Goal: Task Accomplishment & Management: Complete application form

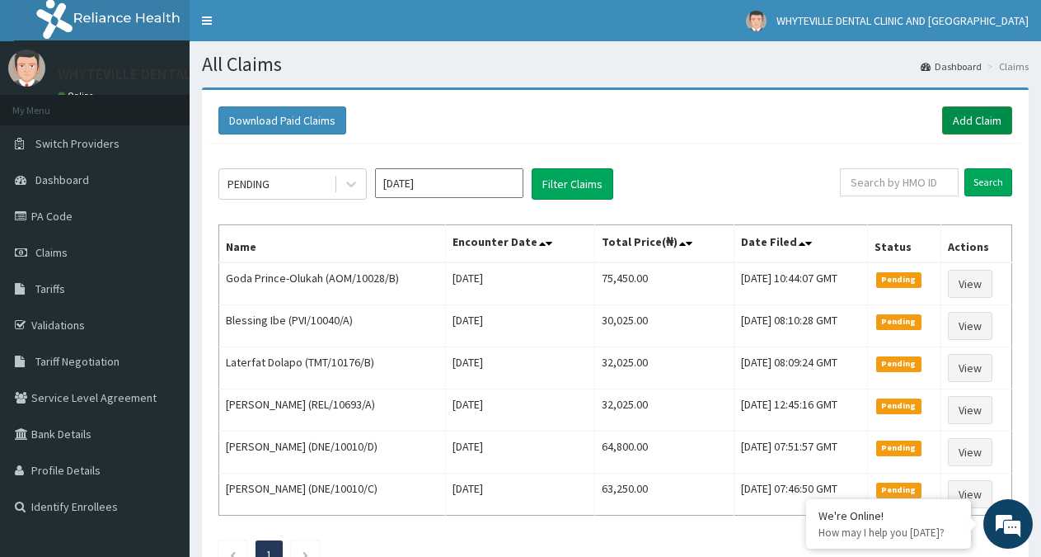
click at [994, 117] on link "Add Claim" at bounding box center [978, 120] width 70 height 28
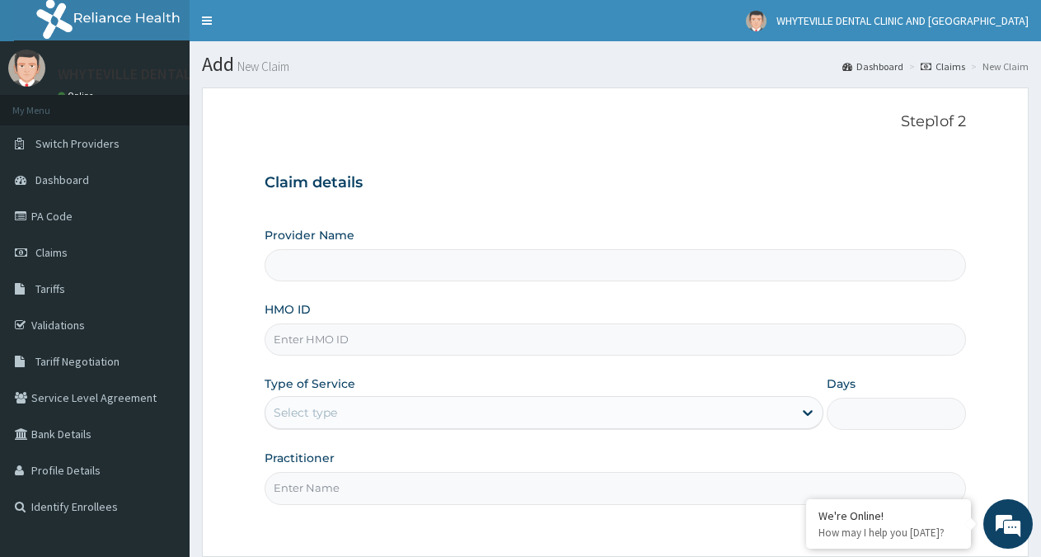
type input "WHYTEVILLE DENTAL CLINIC AND [GEOGRAPHIC_DATA]"
click at [353, 341] on input "HMO ID" at bounding box center [616, 339] width 702 height 32
type input "AOM/10028/C"
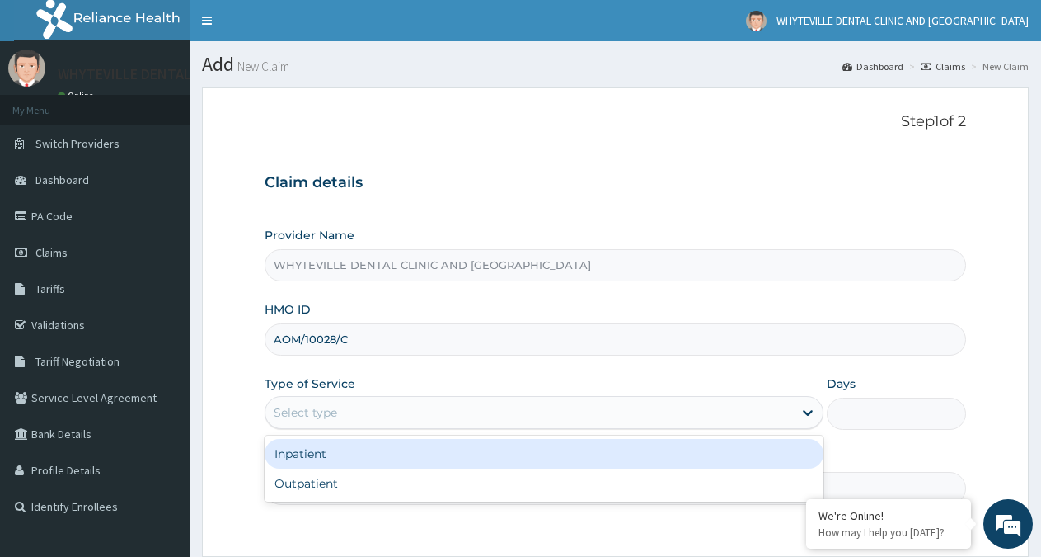
click at [304, 410] on div "Select type" at bounding box center [305, 412] width 63 height 16
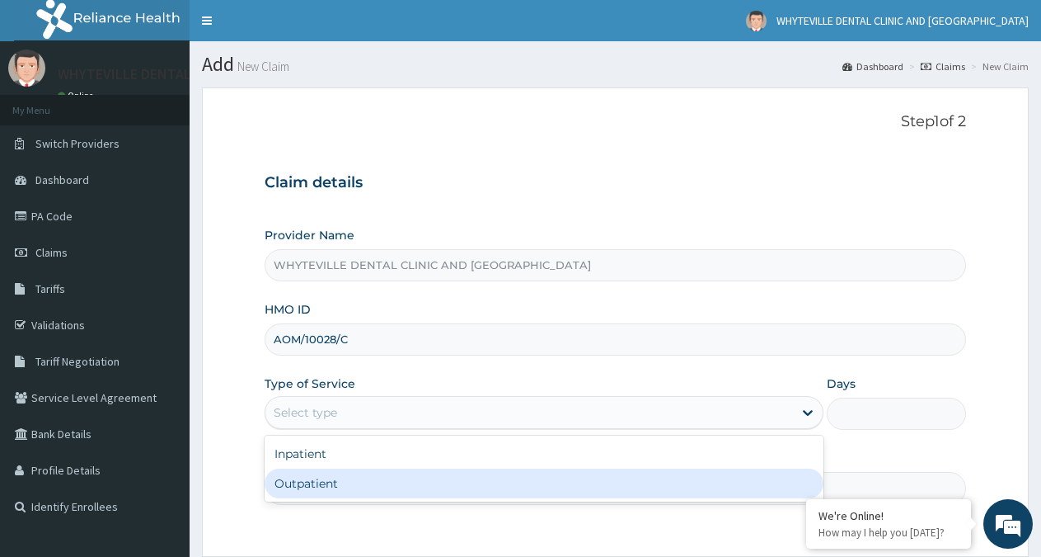
drag, startPoint x: 311, startPoint y: 479, endPoint x: 324, endPoint y: 483, distance: 13.8
click at [320, 481] on div "Outpatient" at bounding box center [544, 483] width 558 height 30
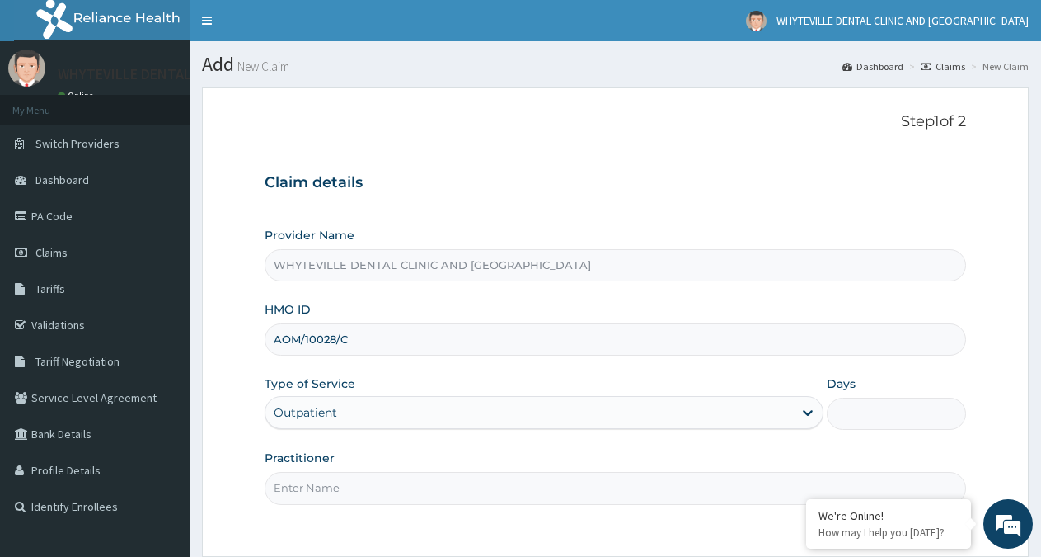
type input "1"
click at [336, 493] on input "Practitioner" at bounding box center [616, 488] width 702 height 32
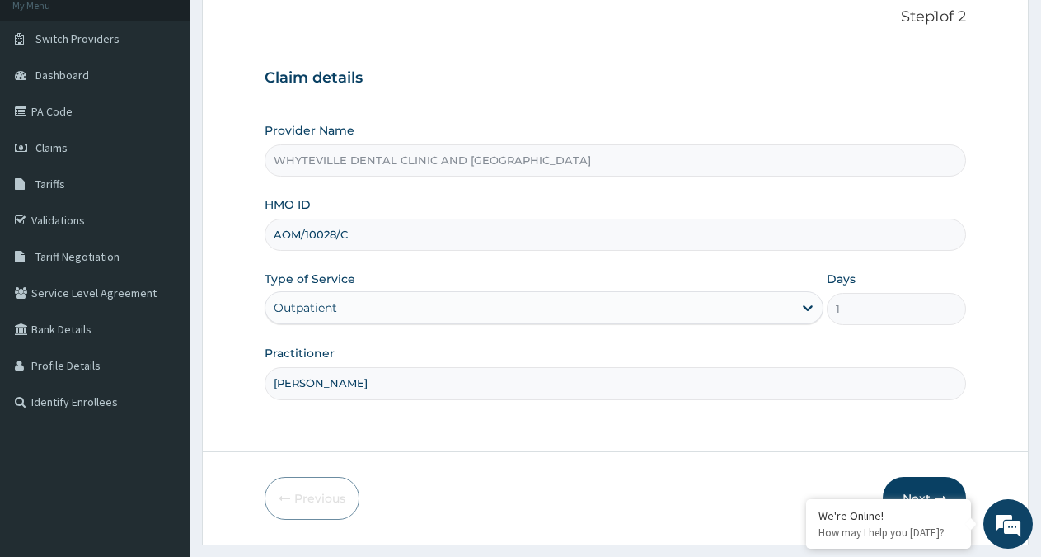
scroll to position [148, 0]
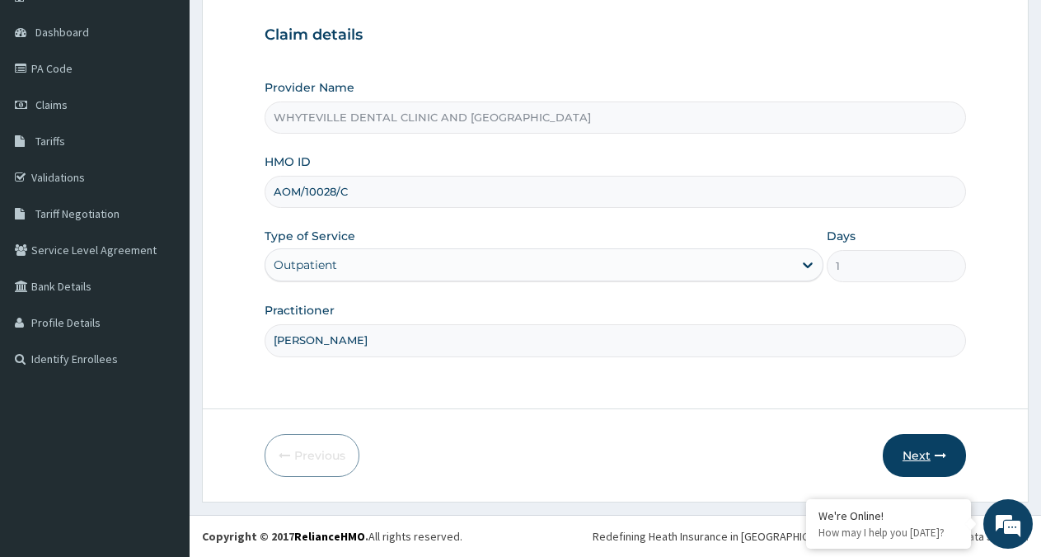
type input "[PERSON_NAME]"
click at [927, 455] on button "Next" at bounding box center [924, 455] width 83 height 43
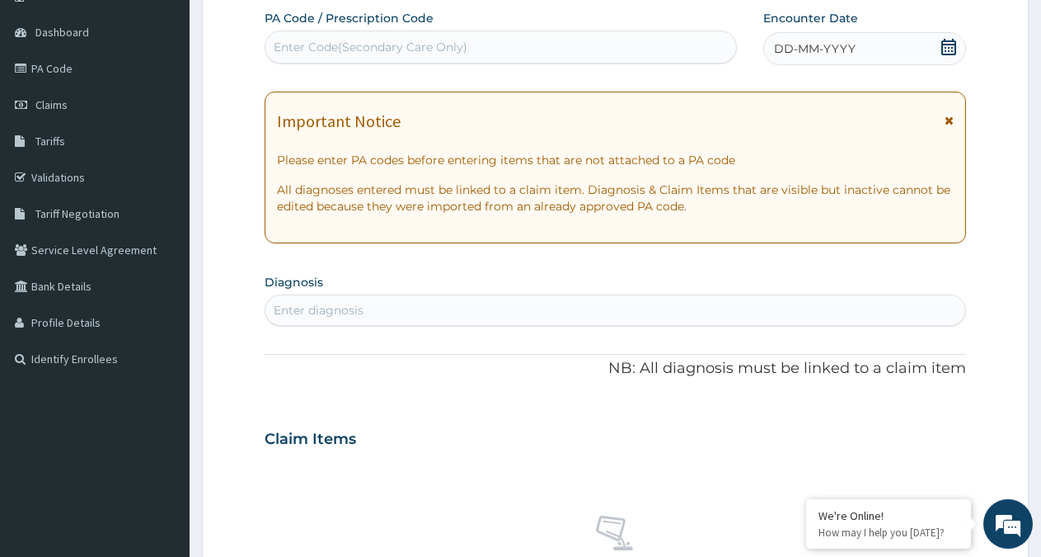
click at [487, 44] on div "Enter Code(Secondary Care Only)" at bounding box center [501, 47] width 471 height 26
type input "PA/50DEA2"
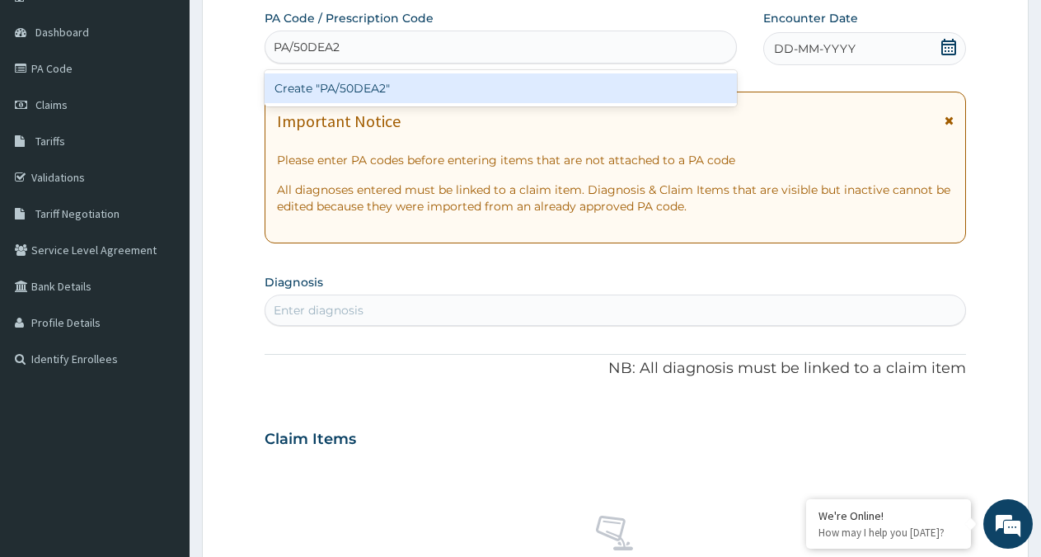
click at [494, 86] on div "Create "PA/50DEA2"" at bounding box center [501, 88] width 473 height 30
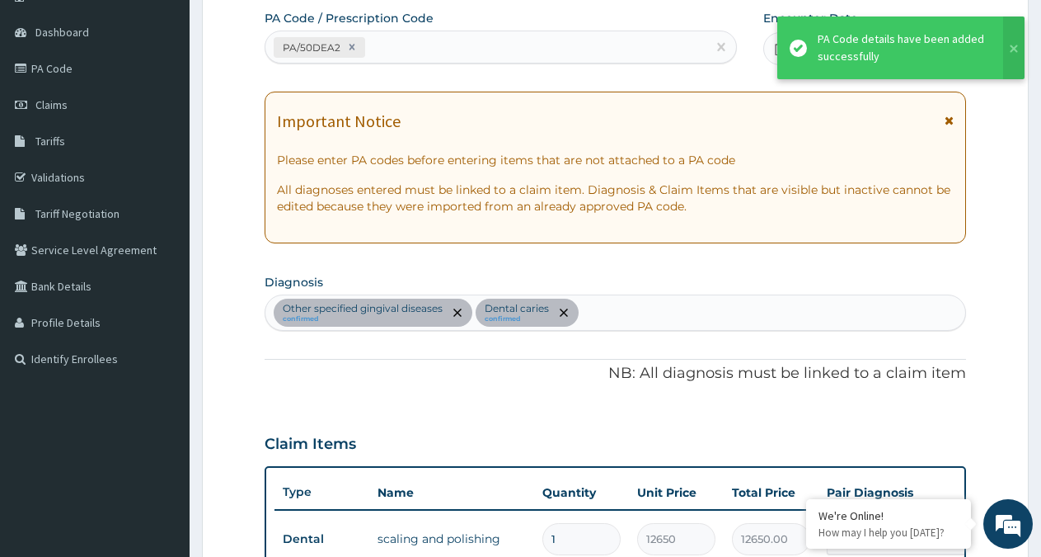
scroll to position [636, 0]
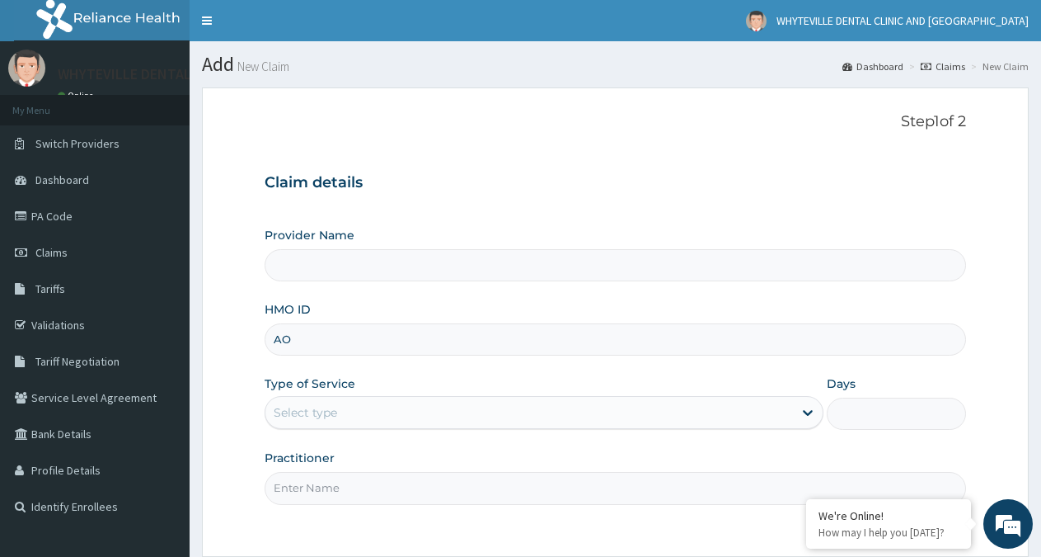
type input "AOM"
type input "WHYTEVILLE DENTAL CLINIC AND [GEOGRAPHIC_DATA]"
type input "AOM/10028/C"
click at [423, 407] on div "Select type" at bounding box center [529, 412] width 527 height 26
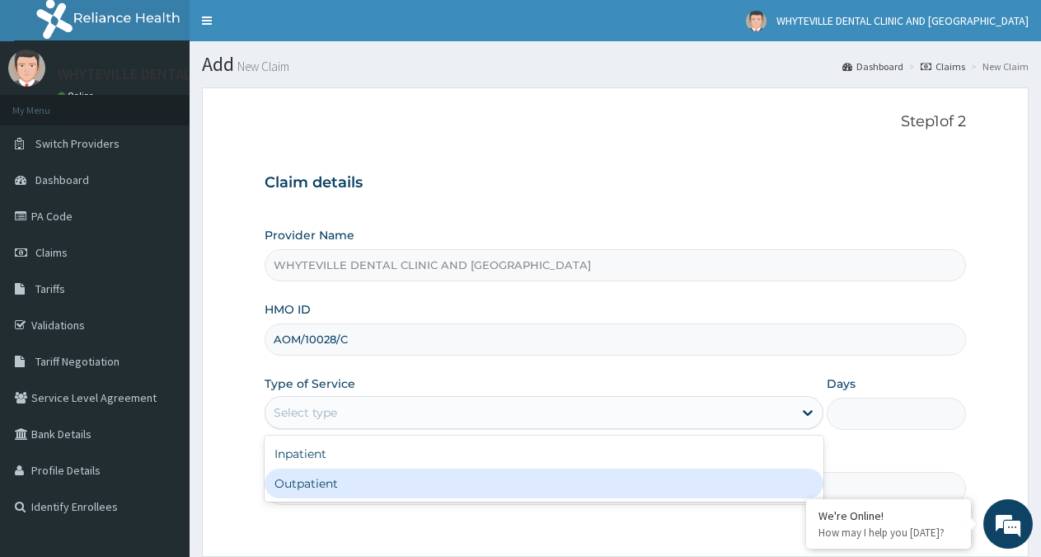
click at [397, 479] on div "Outpatient" at bounding box center [544, 483] width 558 height 30
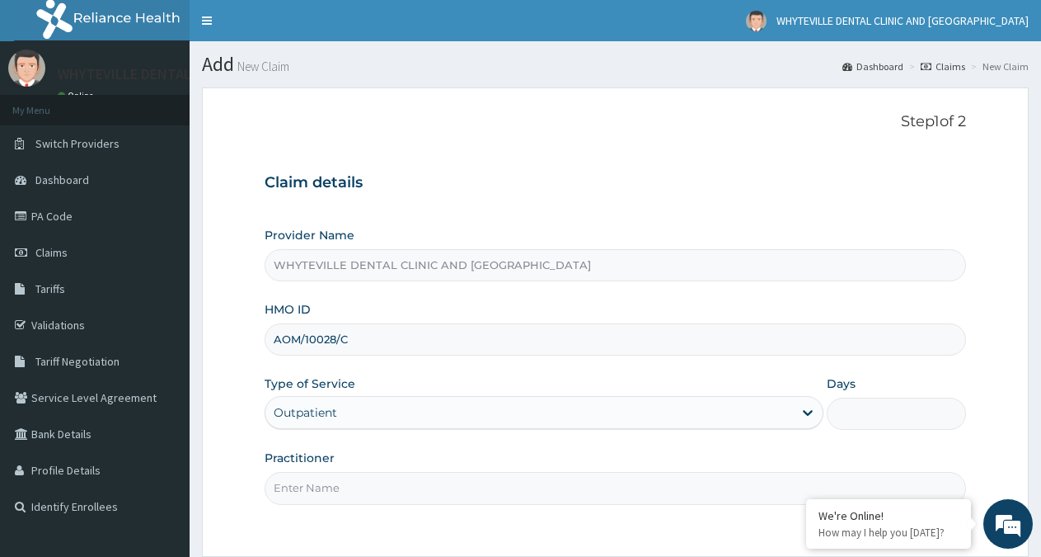
type input "1"
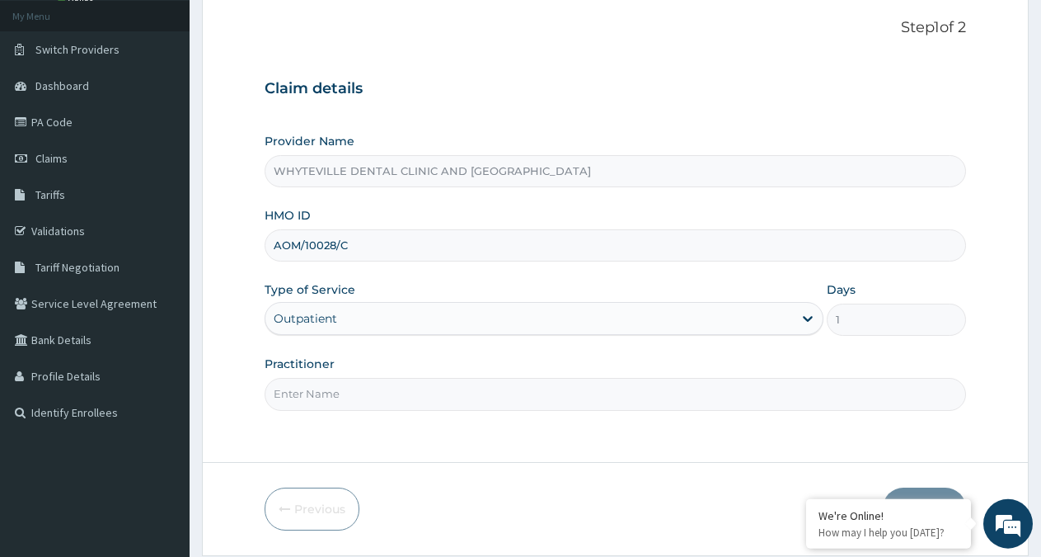
scroll to position [148, 0]
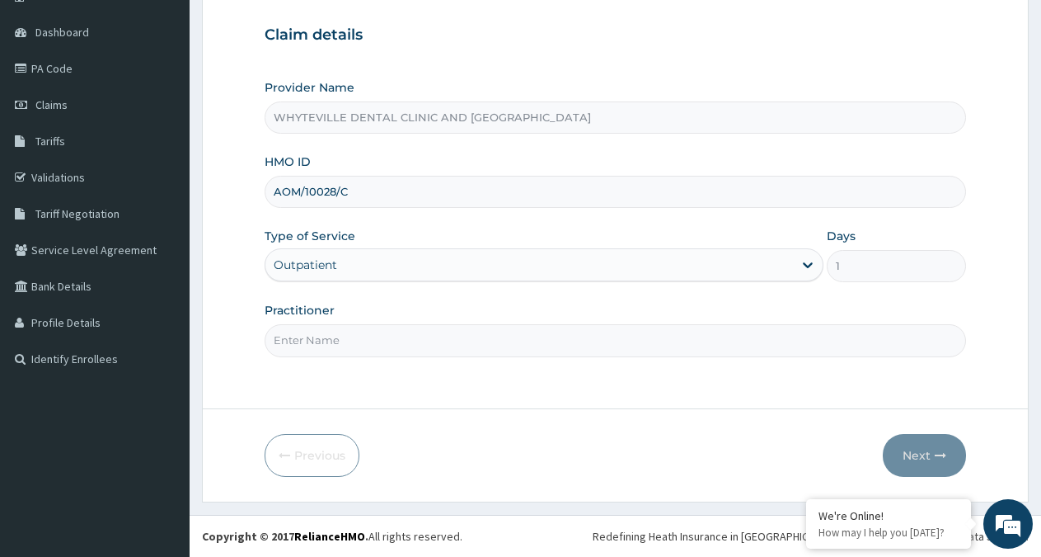
click at [353, 339] on input "Practitioner" at bounding box center [616, 340] width 702 height 32
type input "[PERSON_NAME]"
click at [927, 455] on button "Next" at bounding box center [924, 455] width 83 height 43
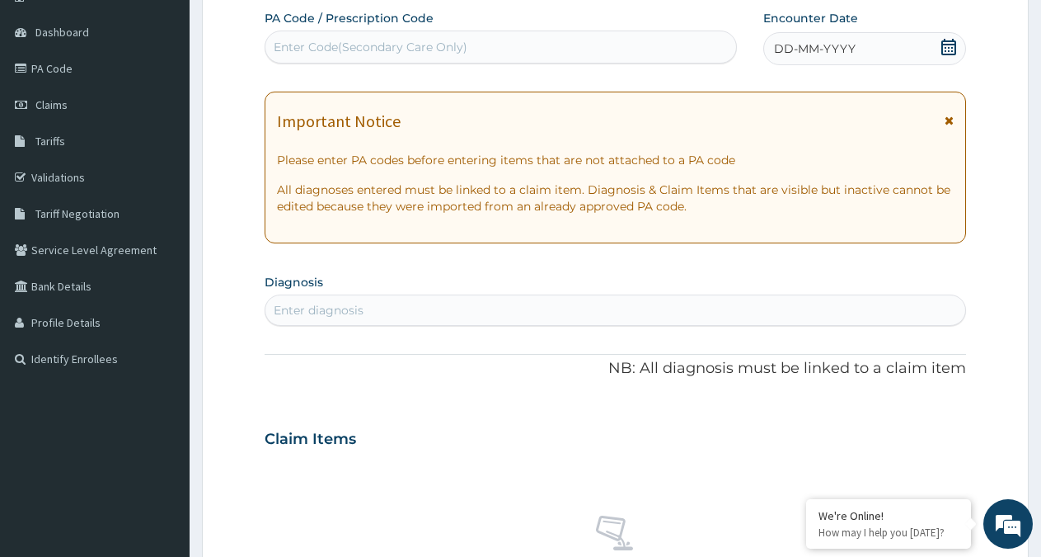
click at [553, 49] on div "Enter Code(Secondary Care Only)" at bounding box center [501, 47] width 471 height 26
type input "PA/50DEA2"
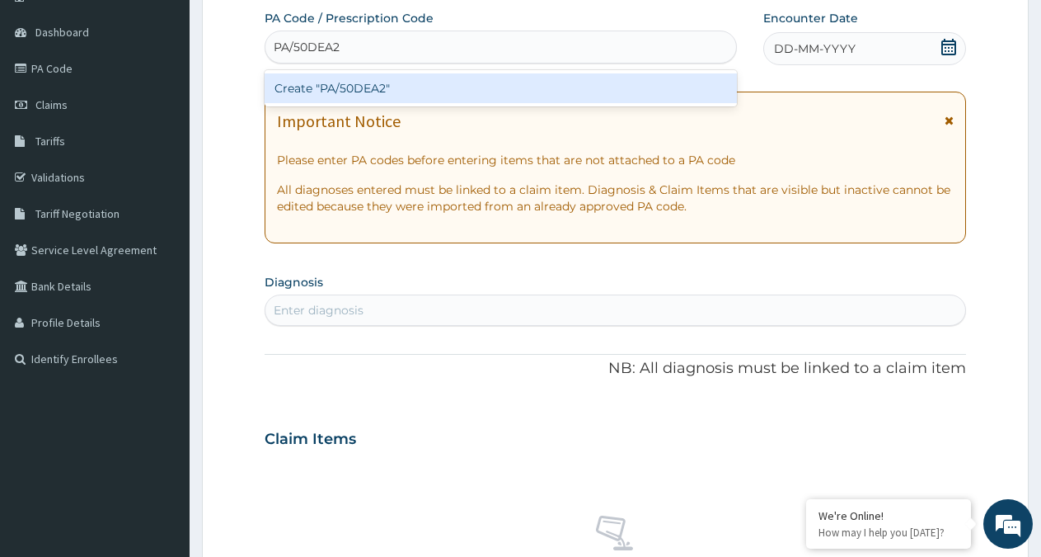
click at [615, 86] on div "Create "PA/50DEA2"" at bounding box center [501, 88] width 473 height 30
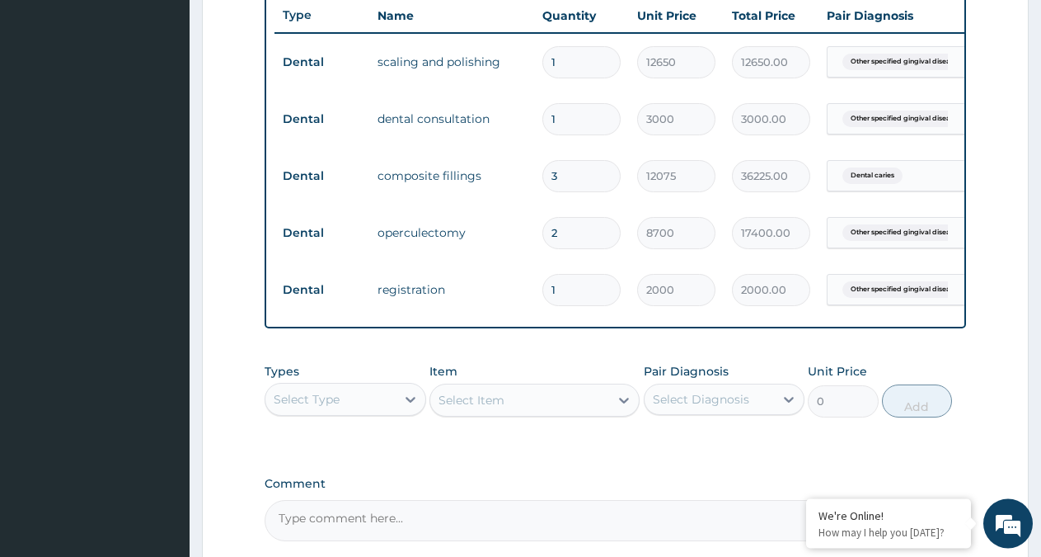
scroll to position [796, 0]
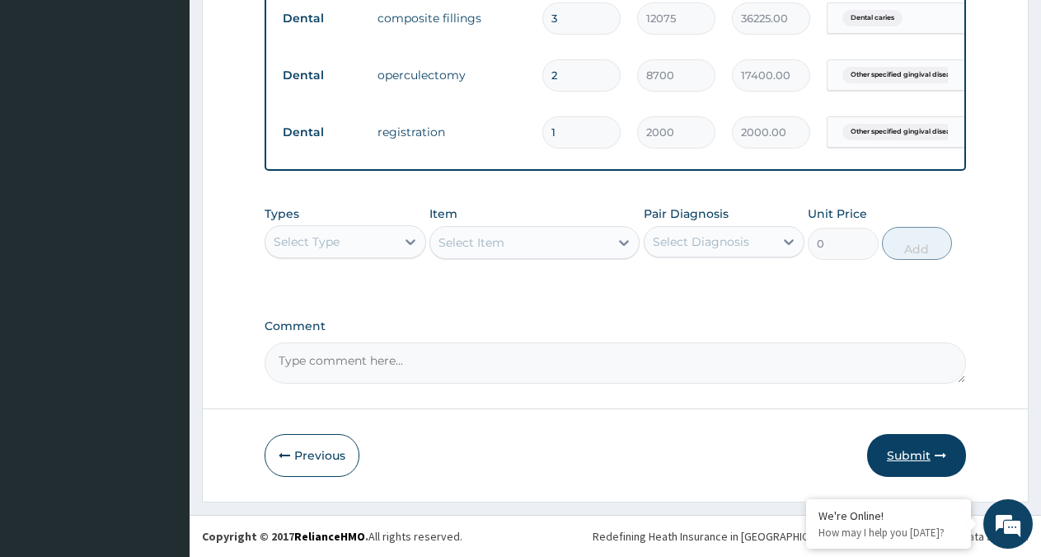
click at [936, 450] on icon "button" at bounding box center [941, 455] width 12 height 12
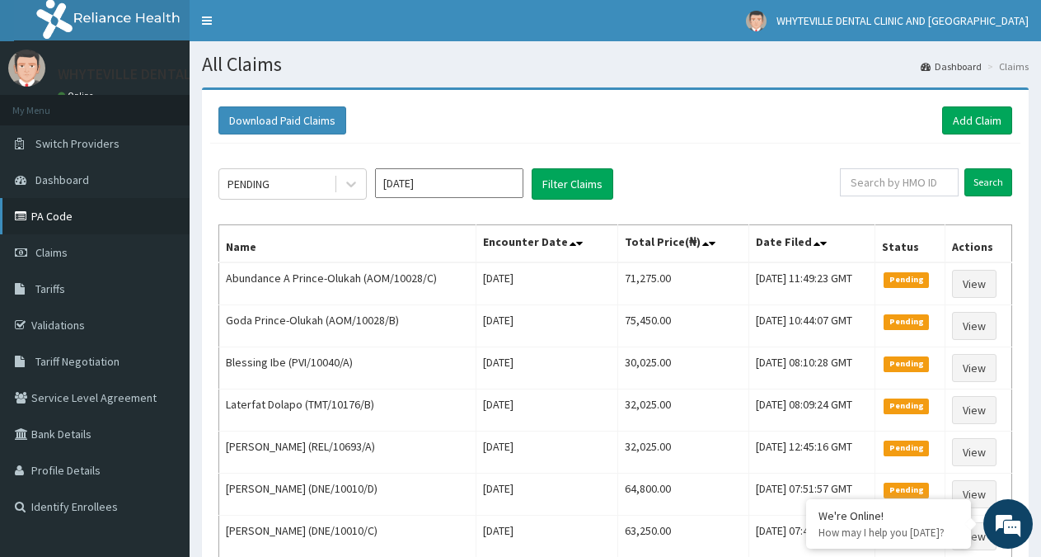
click at [53, 214] on link "PA Code" at bounding box center [95, 216] width 190 height 36
